Goal: Use online tool/utility: Utilize a website feature to perform a specific function

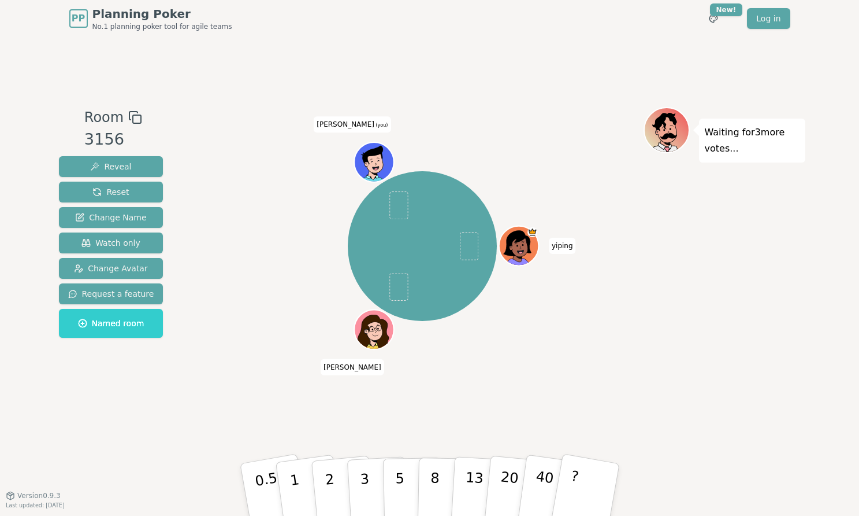
click at [409, 399] on div "[PERSON_NAME] [PERSON_NAME] (you)" at bounding box center [423, 266] width 442 height 318
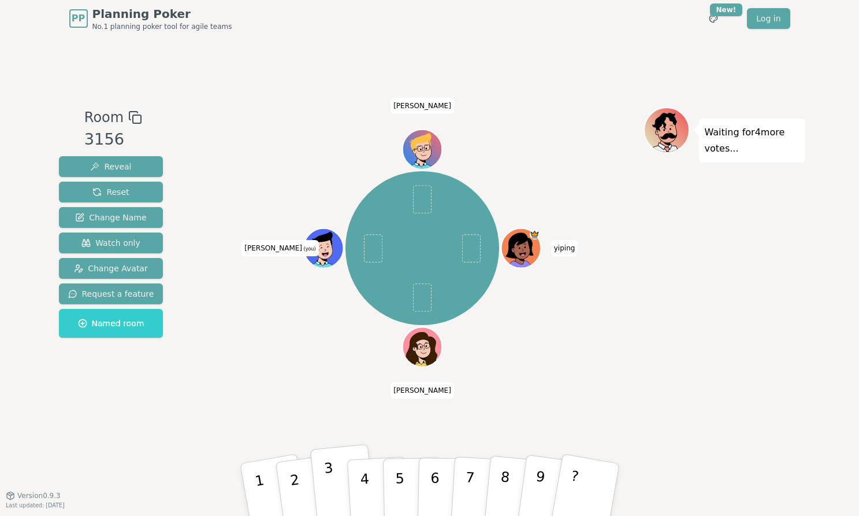
click at [321, 482] on button "3" at bounding box center [343, 490] width 66 height 92
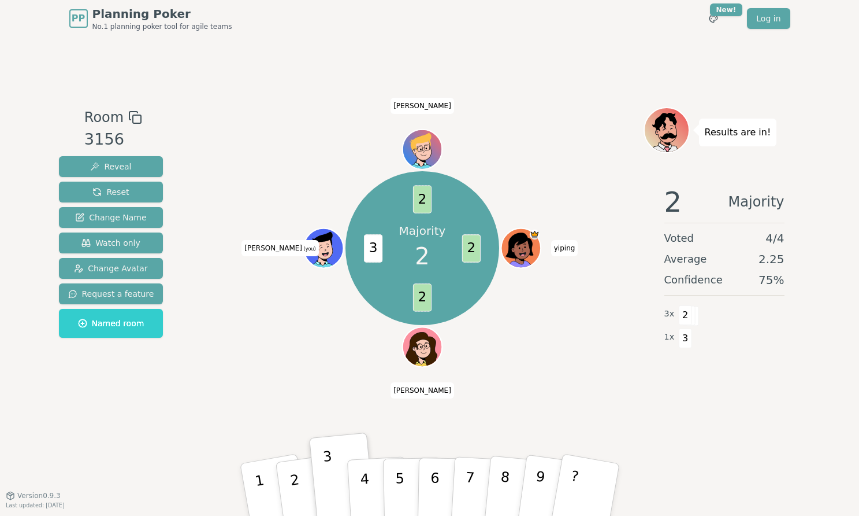
click at [304, 363] on div "Majority 2 2 2 3 2 [PERSON_NAME] [PERSON_NAME] (you) [PERSON_NAME]" at bounding box center [423, 248] width 442 height 240
drag, startPoint x: 840, startPoint y: 64, endPoint x: 291, endPoint y: 483, distance: 690.6
click at [291, 483] on p "2" at bounding box center [295, 490] width 17 height 63
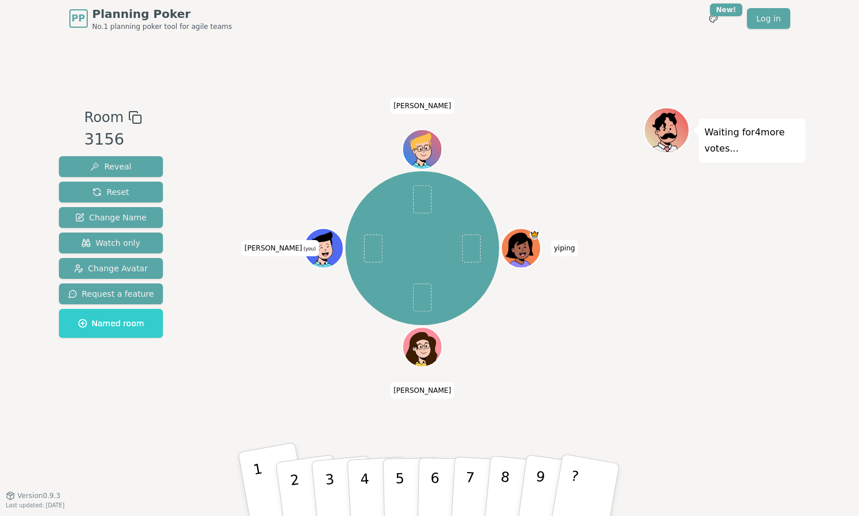
click at [257, 484] on p "1" at bounding box center [262, 491] width 20 height 63
click at [255, 457] on button "1" at bounding box center [274, 489] width 72 height 95
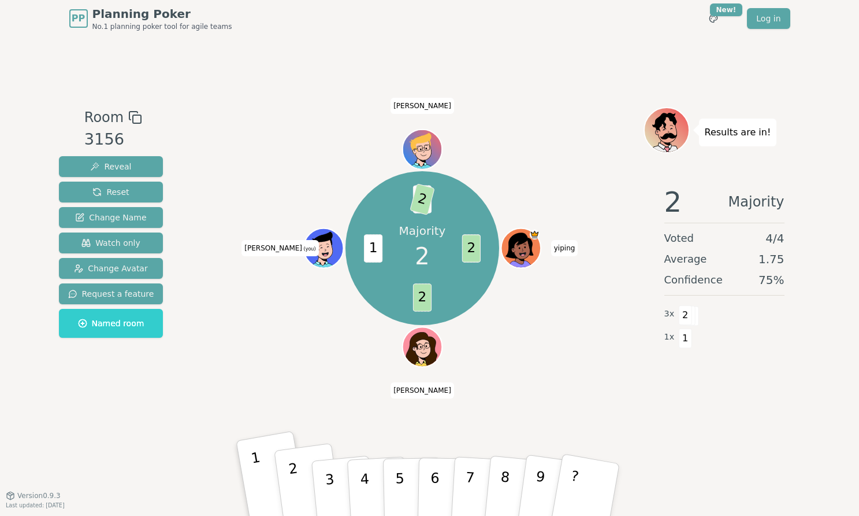
click at [290, 475] on p "2" at bounding box center [295, 490] width 17 height 63
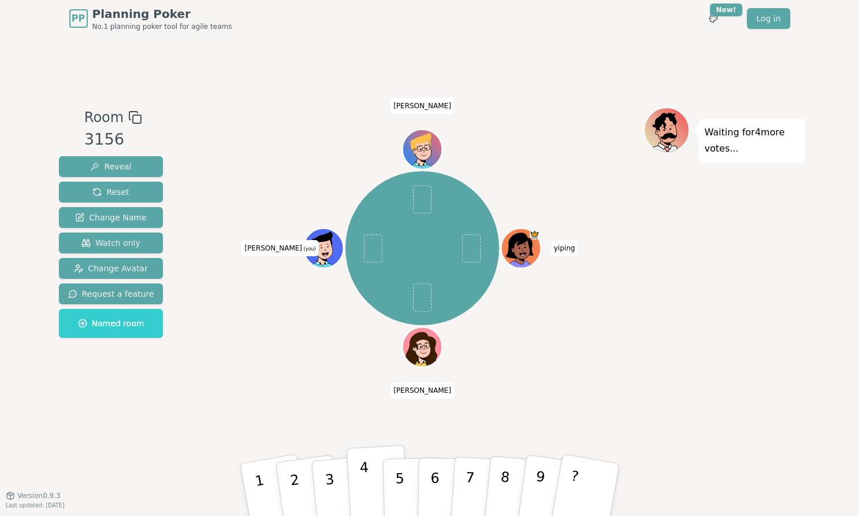
click at [361, 483] on p "4" at bounding box center [365, 490] width 13 height 63
click at [368, 389] on div "[PERSON_NAME] [PERSON_NAME] (you) [PERSON_NAME]" at bounding box center [423, 266] width 442 height 318
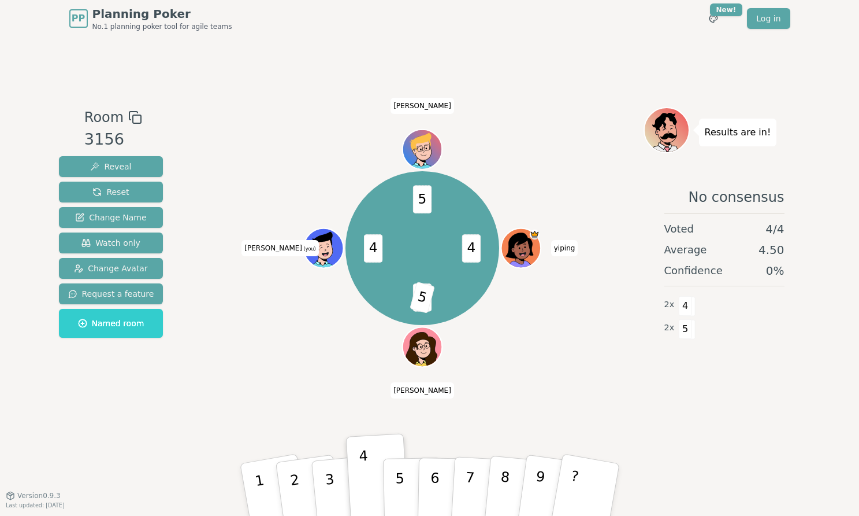
drag, startPoint x: 758, startPoint y: 61, endPoint x: 355, endPoint y: 396, distance: 523.7
click at [355, 396] on div "4 4 5 4 5 [PERSON_NAME] [PERSON_NAME] (you) [PERSON_NAME]" at bounding box center [423, 266] width 442 height 318
click at [402, 487] on p "5" at bounding box center [400, 489] width 10 height 62
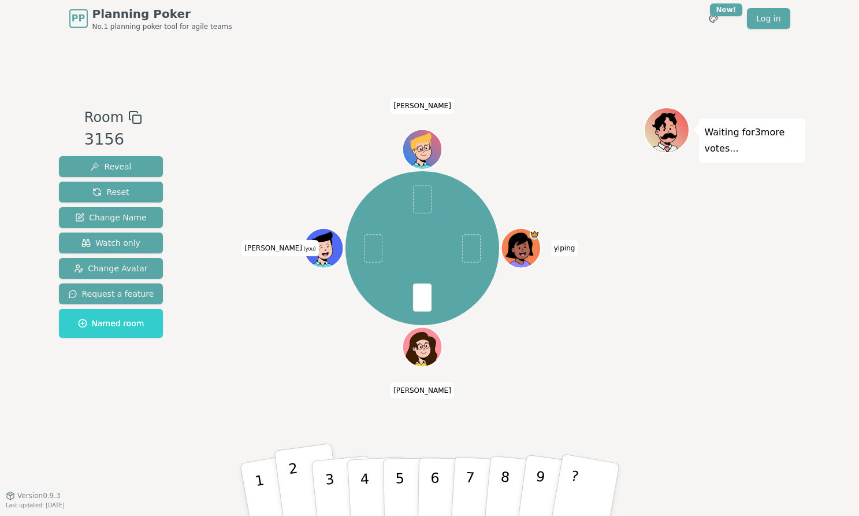
click at [296, 477] on p "2" at bounding box center [295, 490] width 17 height 63
